Goal: Obtain resource: Download file/media

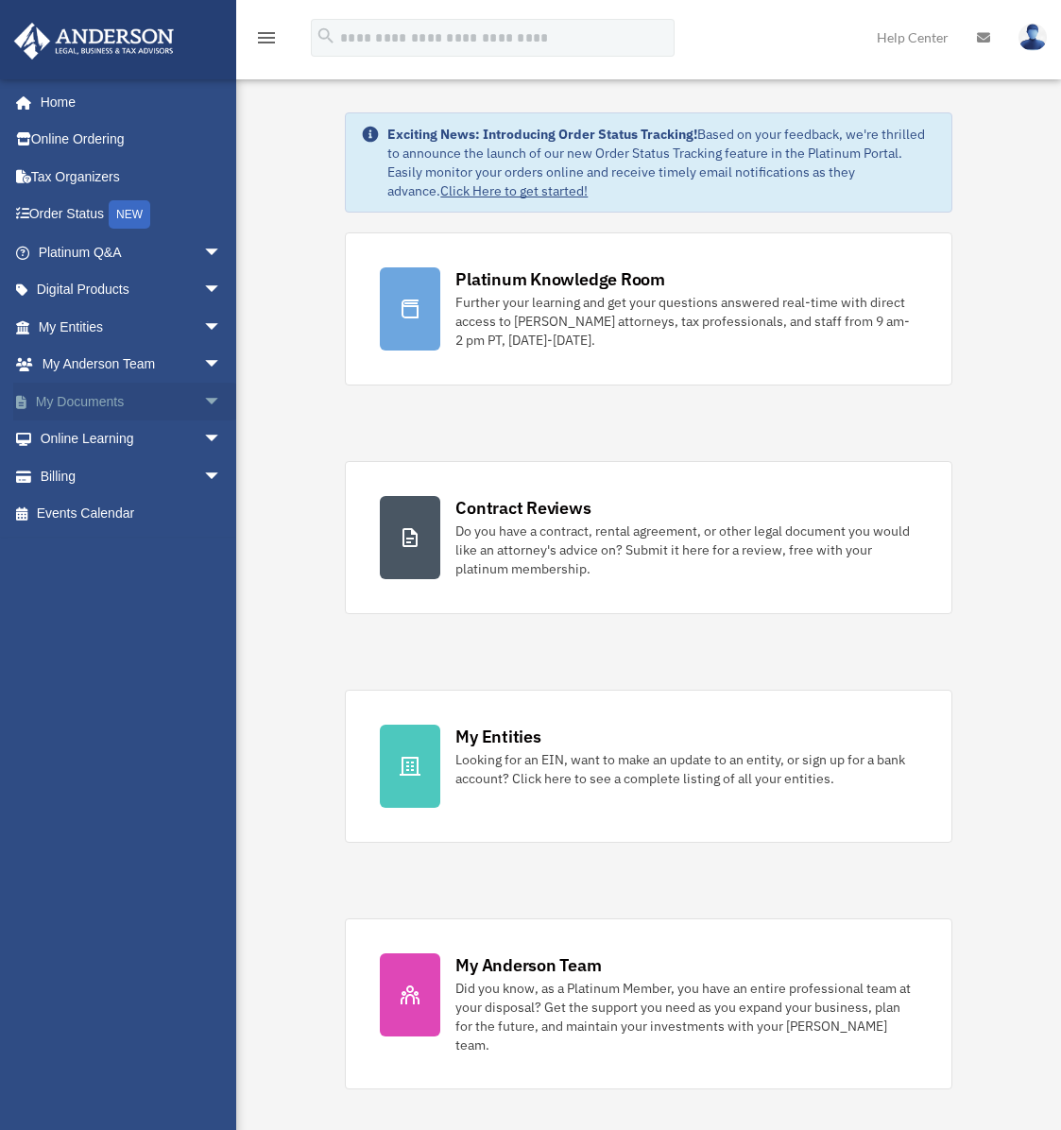
click at [105, 398] on link "My Documents arrow_drop_down" at bounding box center [131, 402] width 237 height 38
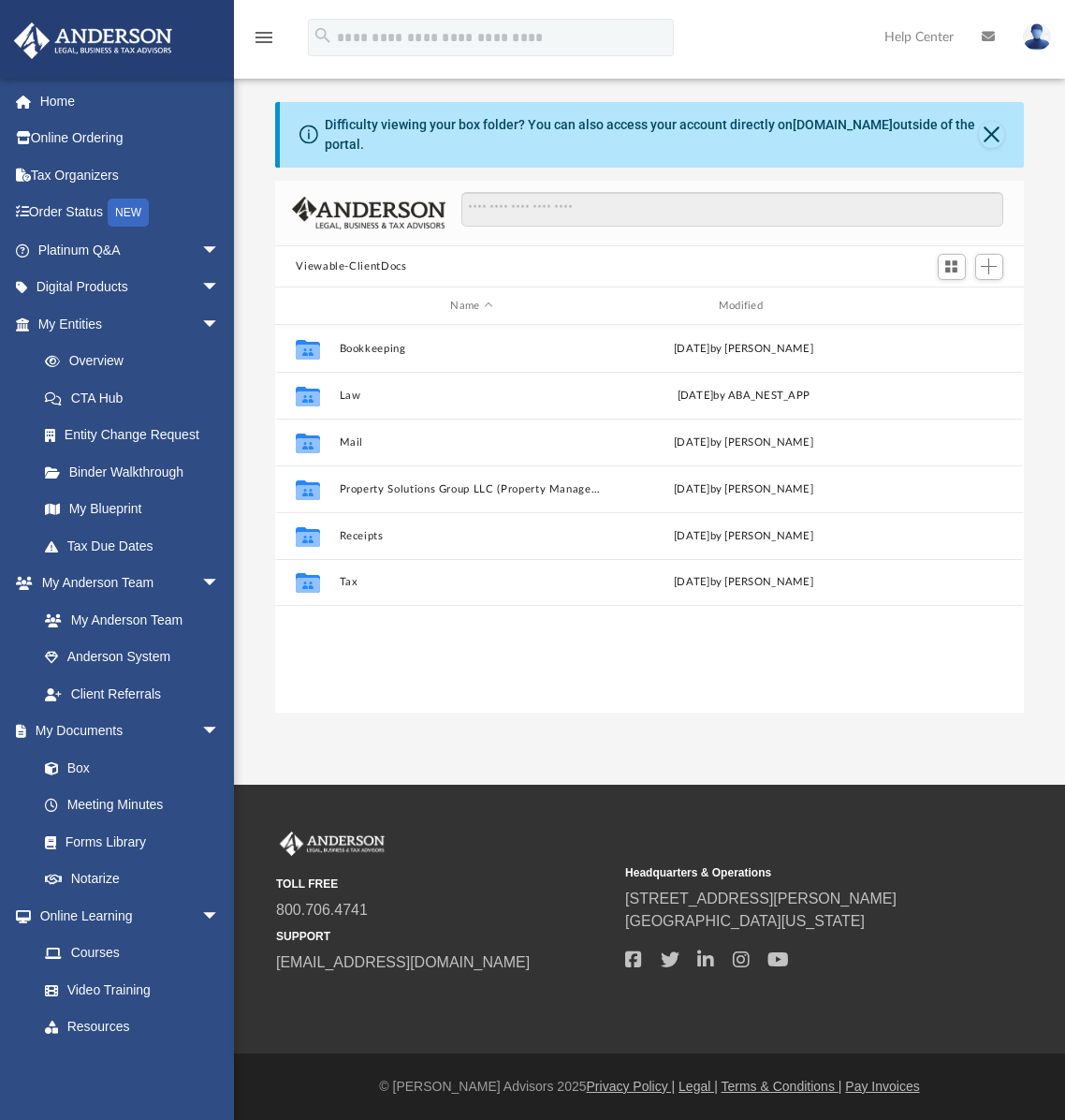
scroll to position [412, 734]
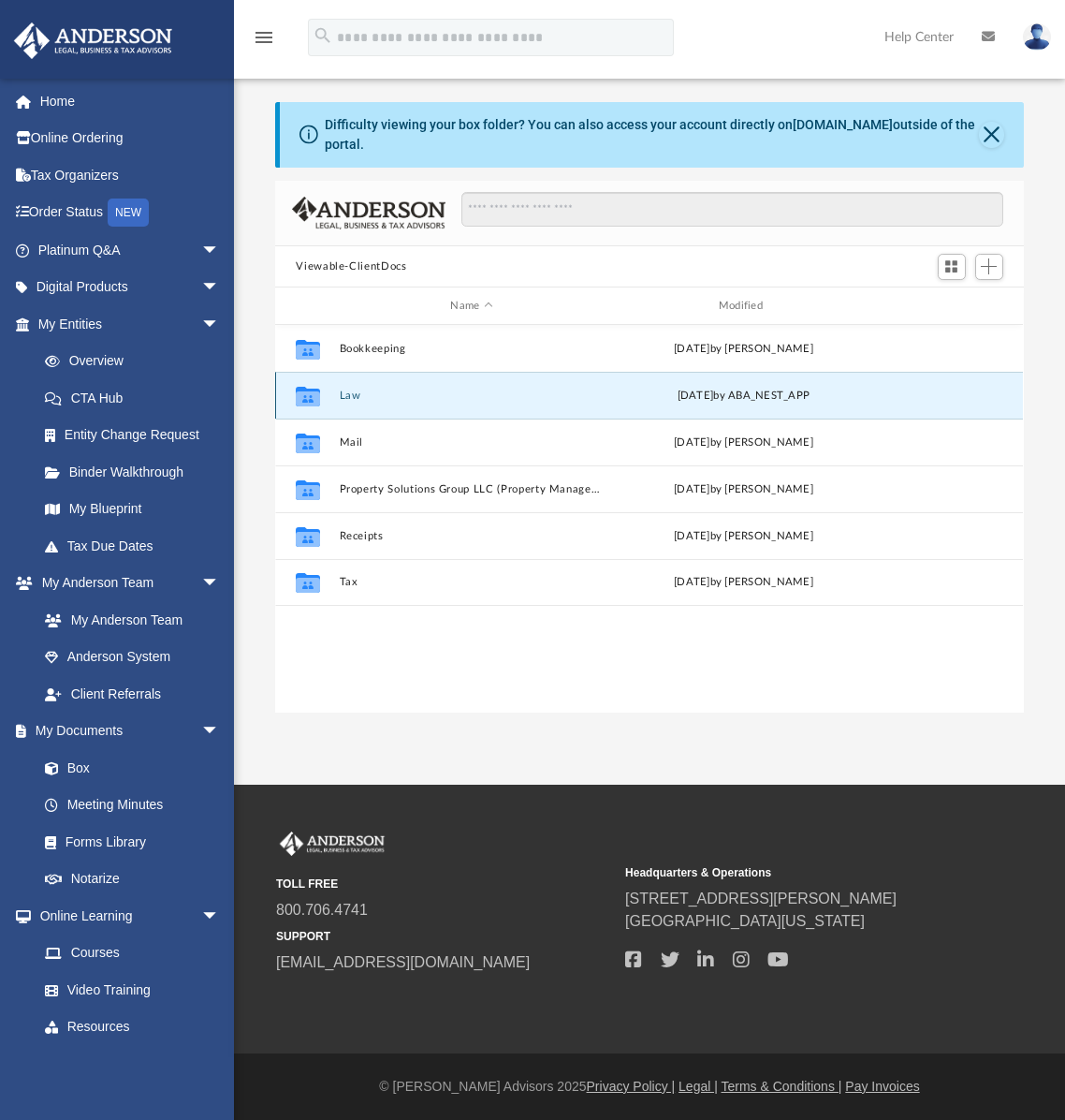
click at [348, 398] on button "Law" at bounding box center [472, 395] width 264 height 12
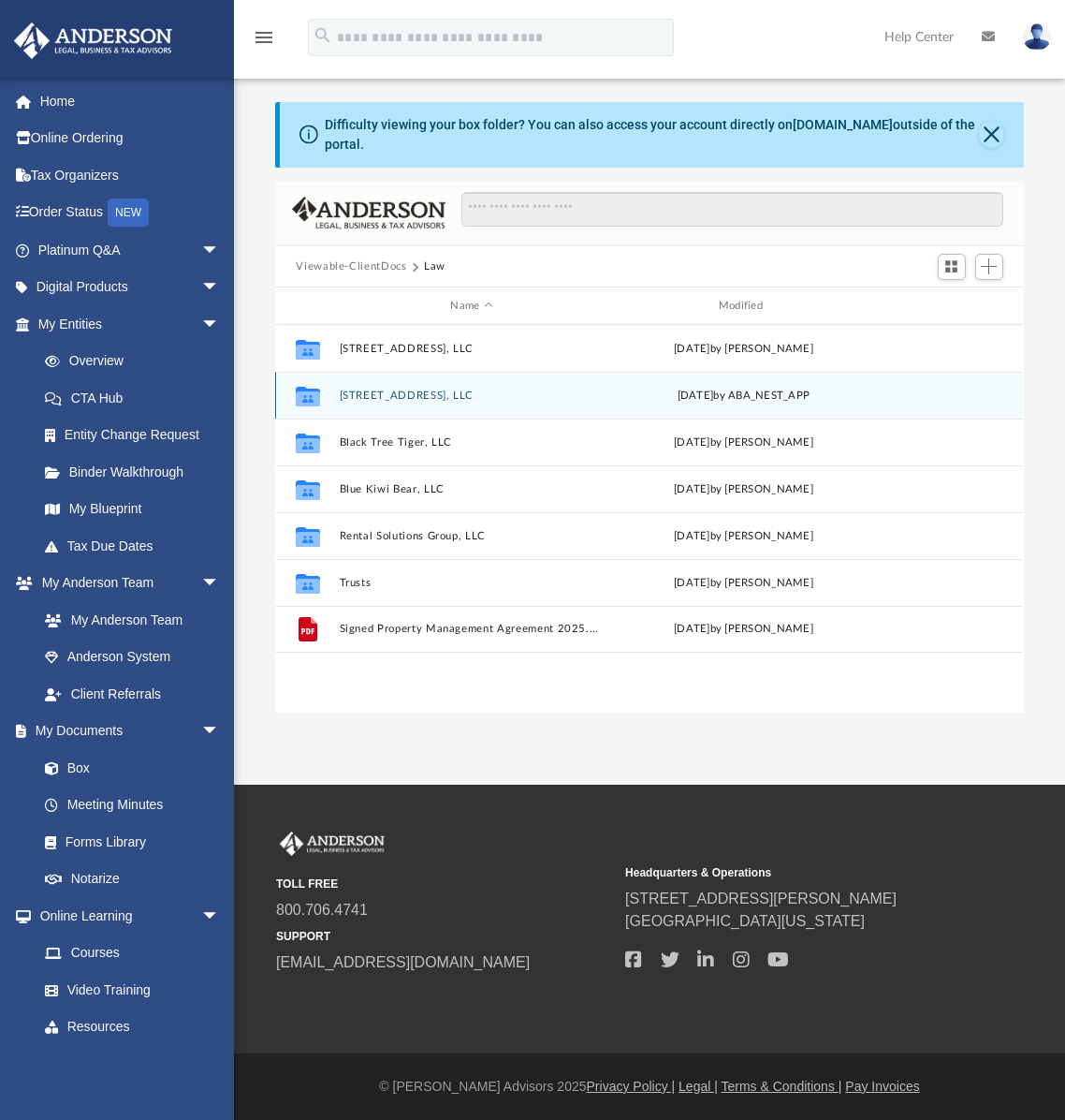
click at [416, 392] on button "[STREET_ADDRESS], LLC" at bounding box center [472, 395] width 264 height 12
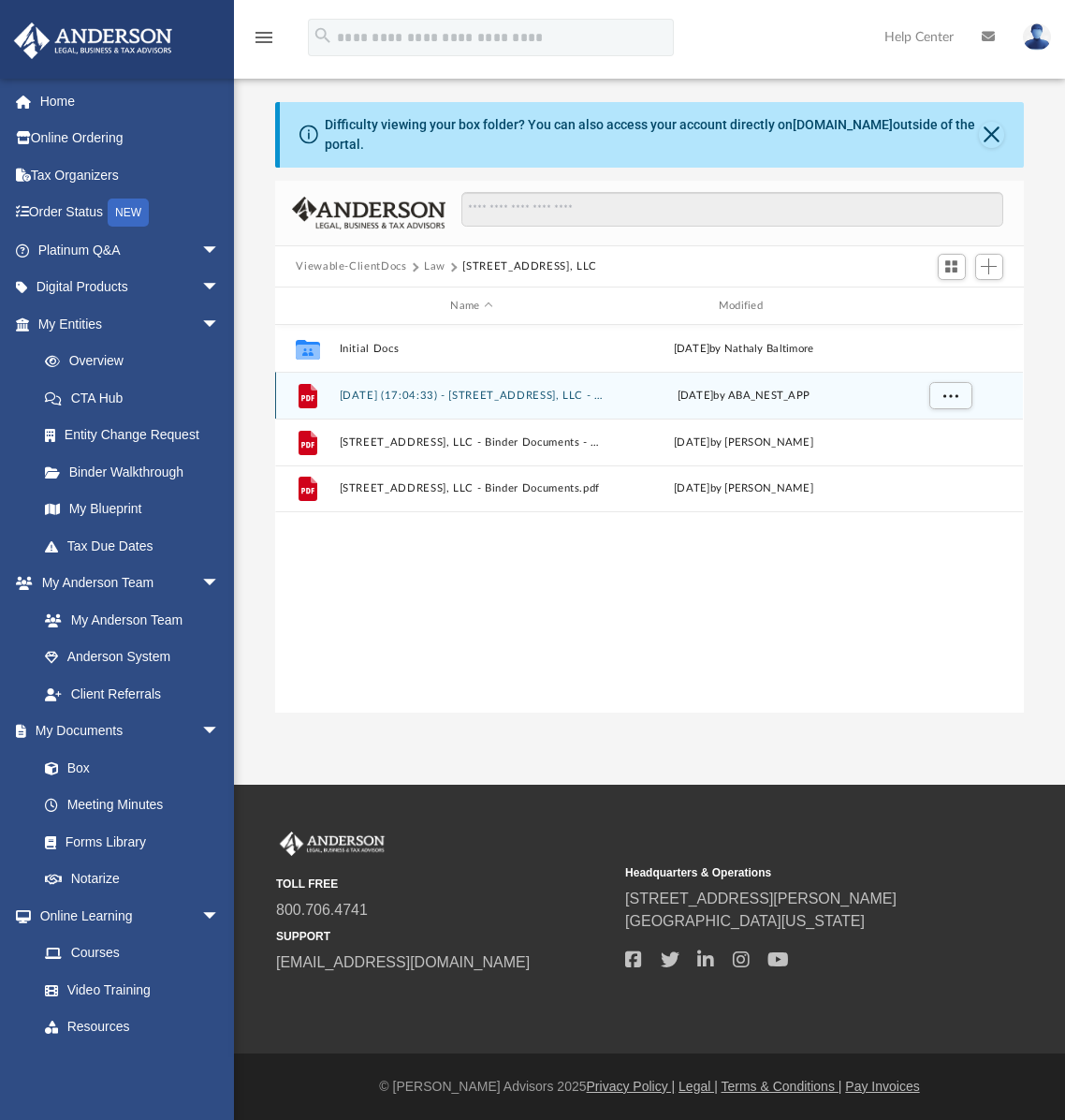
click at [453, 394] on button "[DATE] (17:04:33) - [STREET_ADDRESS], LLC - EIN Letter from IRS.pdf" at bounding box center [472, 395] width 264 height 12
